Goal: Navigation & Orientation: Find specific page/section

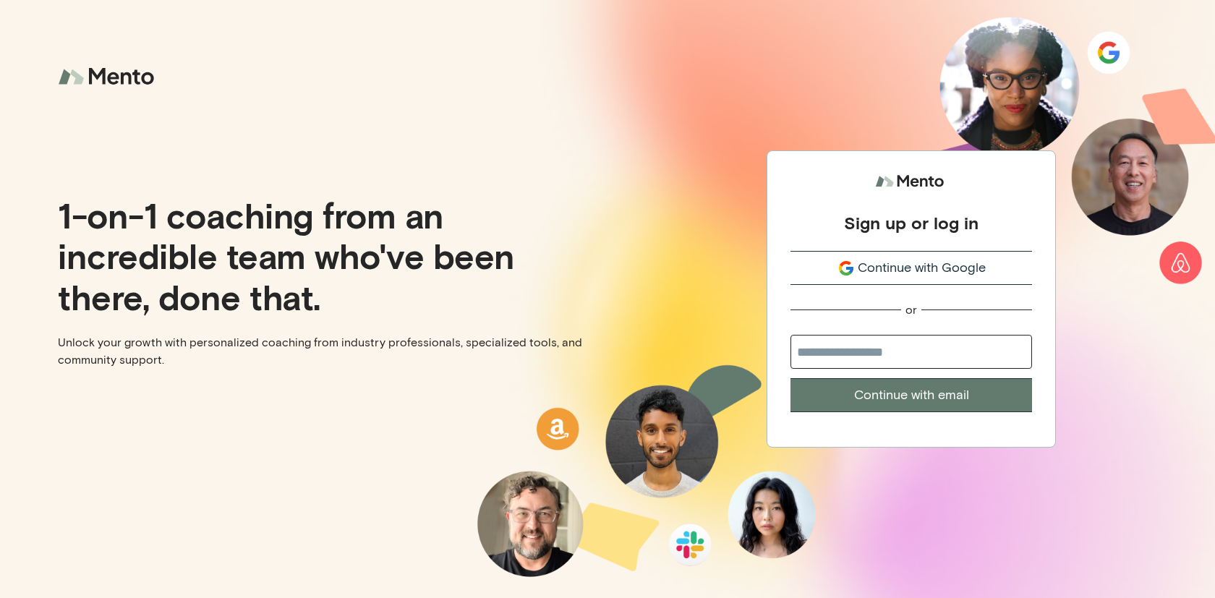
click at [888, 345] on input "email" at bounding box center [911, 352] width 242 height 34
type input "**********"
click at [790, 378] on button "Continue with email" at bounding box center [911, 395] width 242 height 34
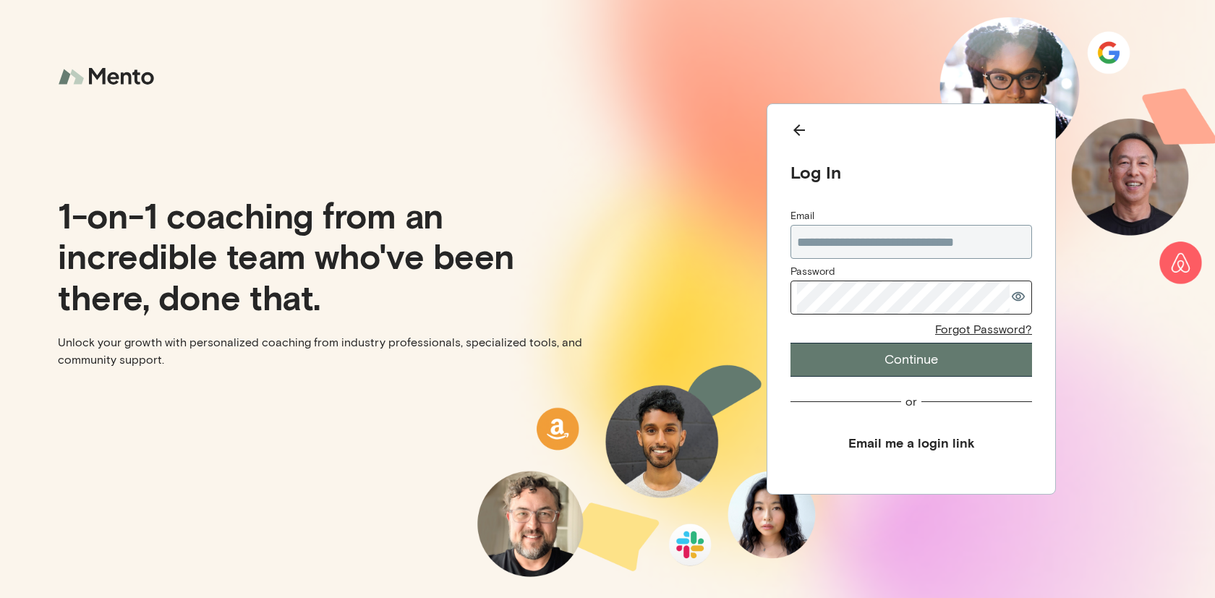
click at [900, 317] on div "**********" at bounding box center [911, 293] width 242 height 168
click at [0, 597] on com-1password-button at bounding box center [0, 598] width 0 height 0
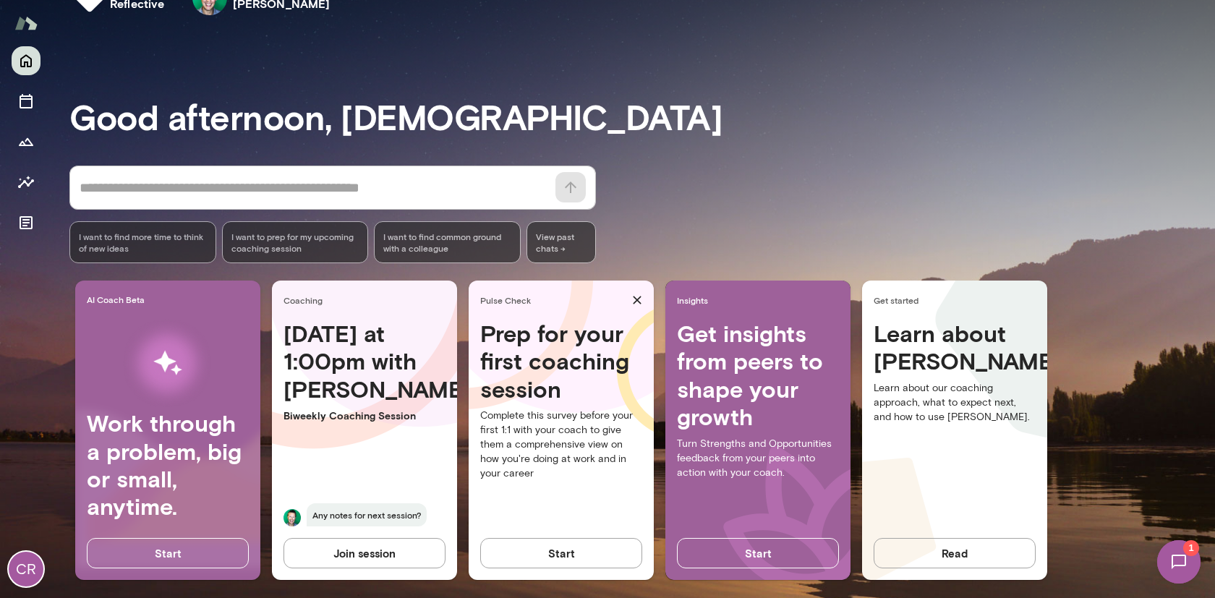
scroll to position [54, 0]
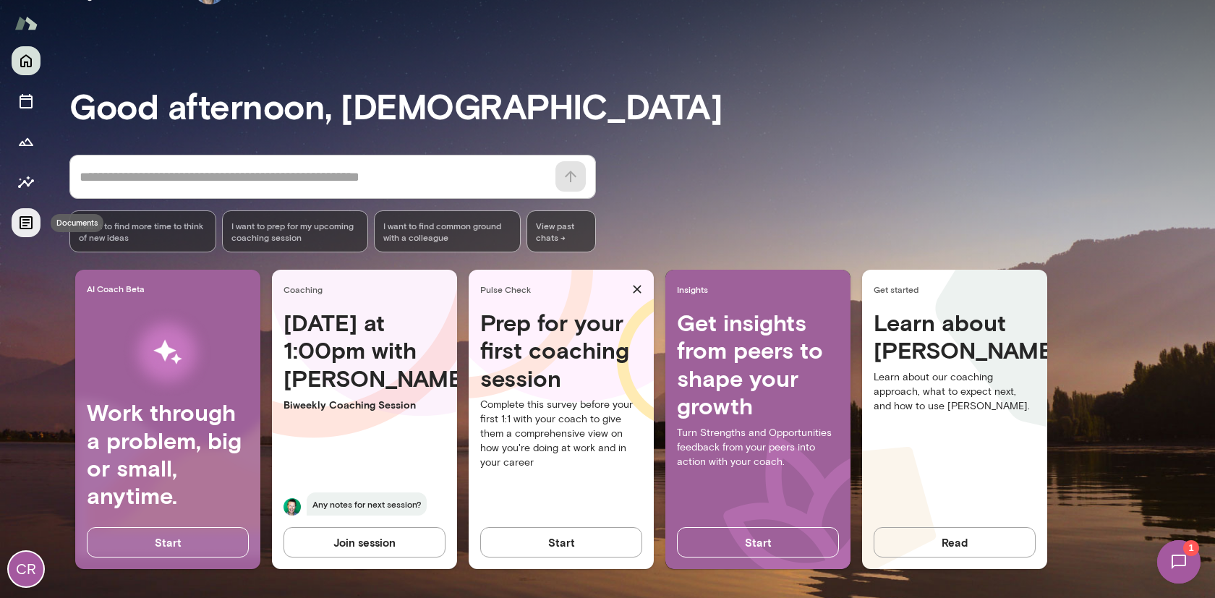
click at [22, 223] on icon "Documents" at bounding box center [25, 222] width 17 height 17
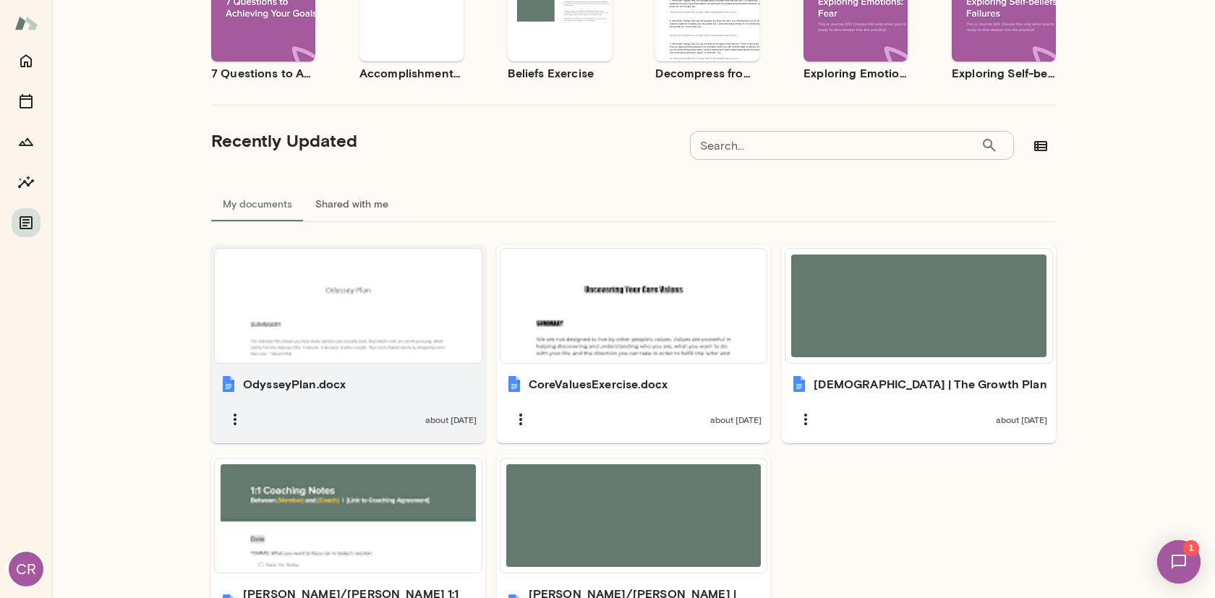
scroll to position [260, 0]
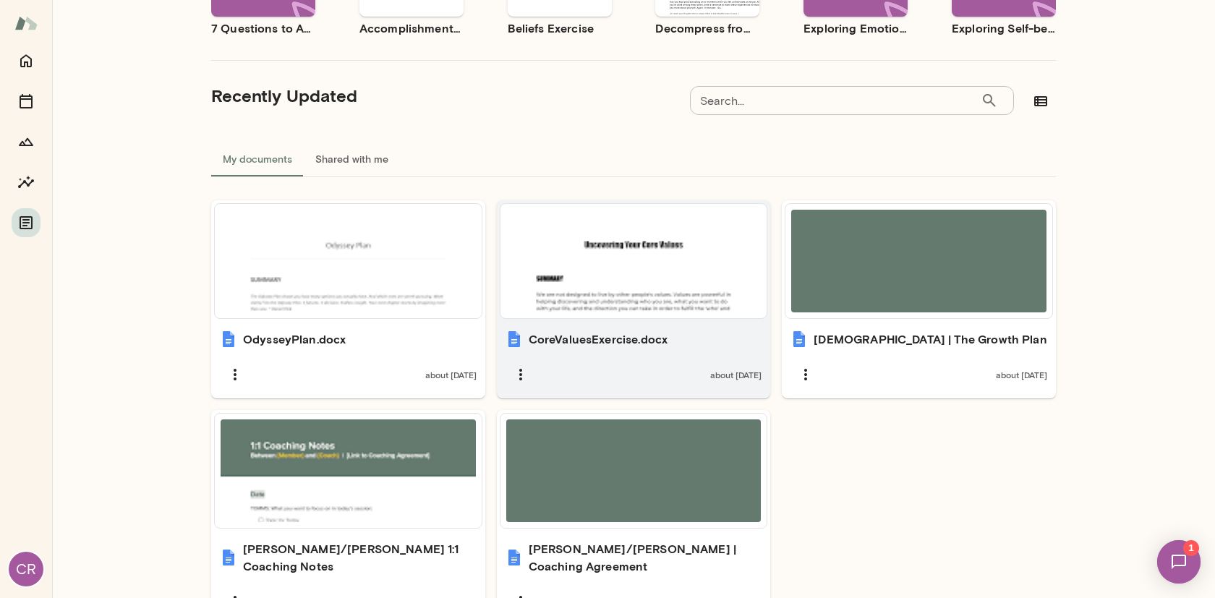
click at [578, 277] on div at bounding box center [633, 261] width 255 height 103
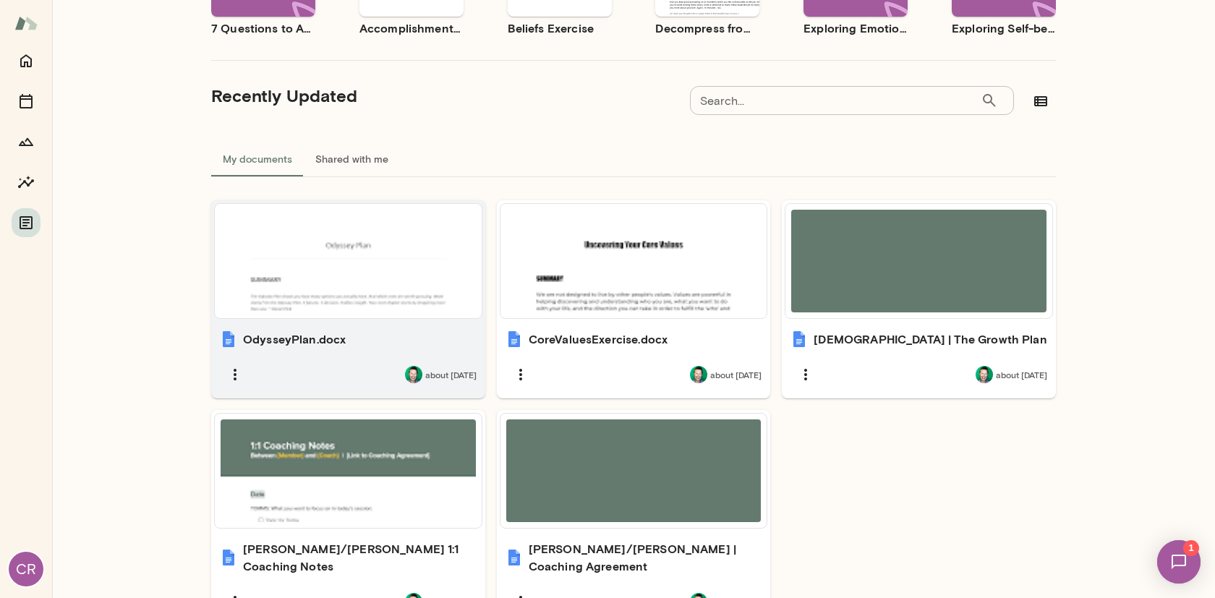
click at [353, 268] on div at bounding box center [348, 261] width 255 height 103
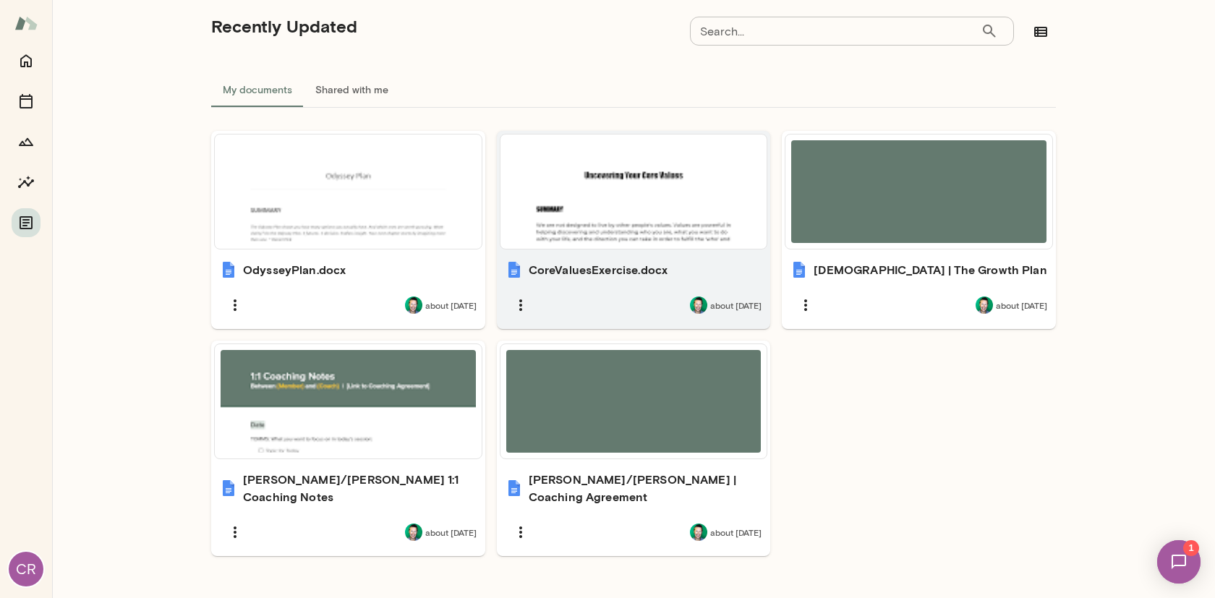
scroll to position [339, 0]
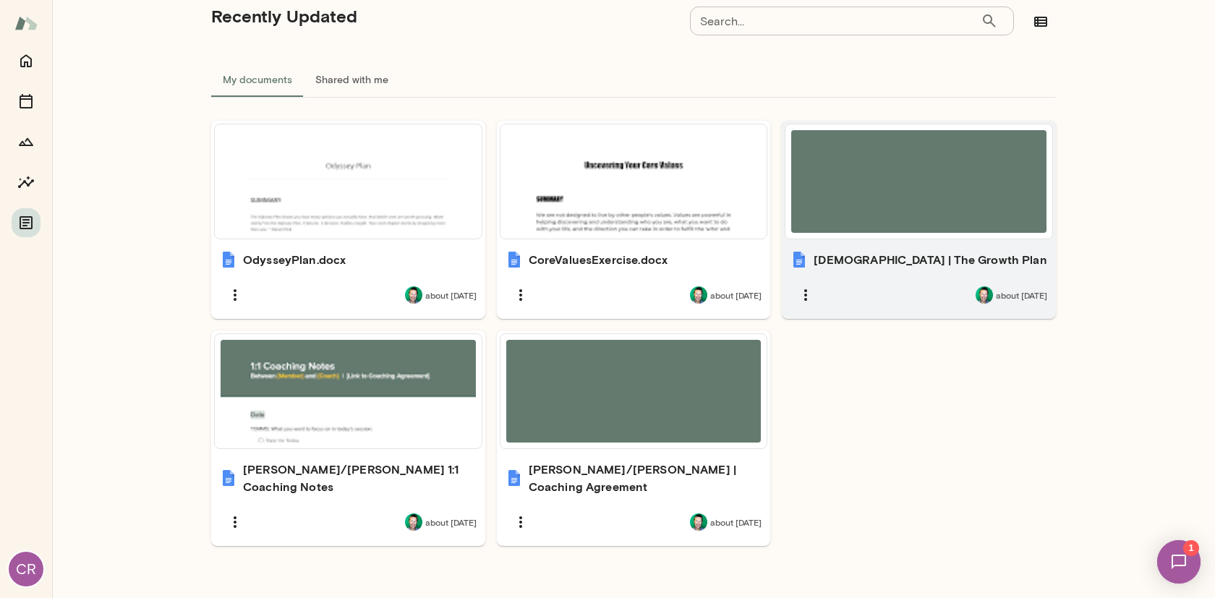
click at [880, 267] on h6 "[DEMOGRAPHIC_DATA] | The Growth Plan" at bounding box center [930, 259] width 233 height 17
